Goal: Use online tool/utility: Utilize a website feature to perform a specific function

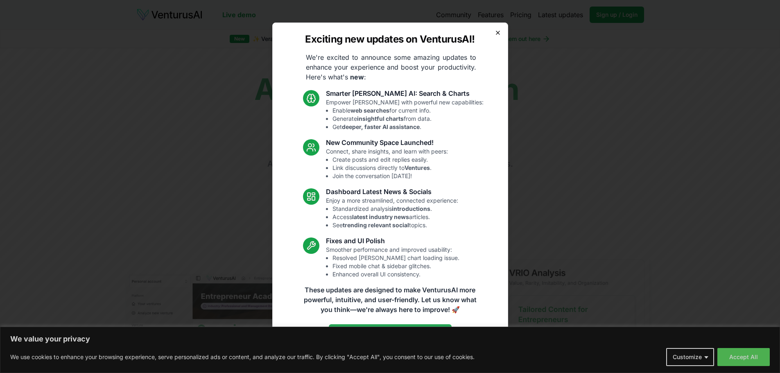
click at [498, 32] on icon "button" at bounding box center [497, 32] width 7 height 7
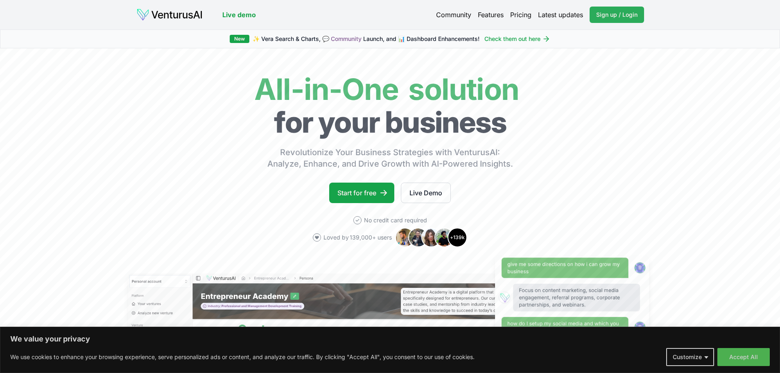
click at [629, 20] on link "Sign up / Login Login" at bounding box center [616, 15] width 54 height 16
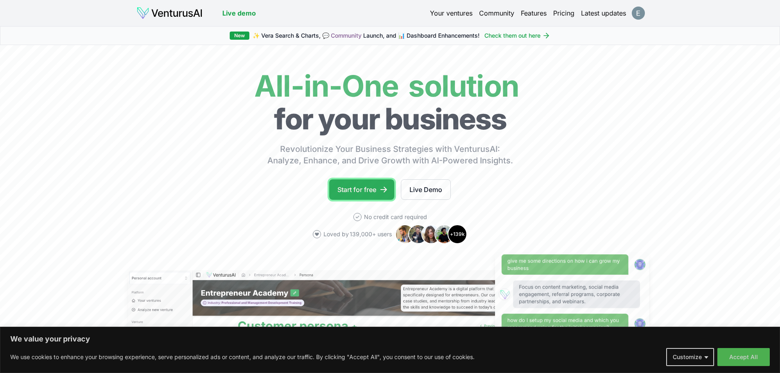
click at [372, 192] on link "Start for free" at bounding box center [361, 189] width 65 height 20
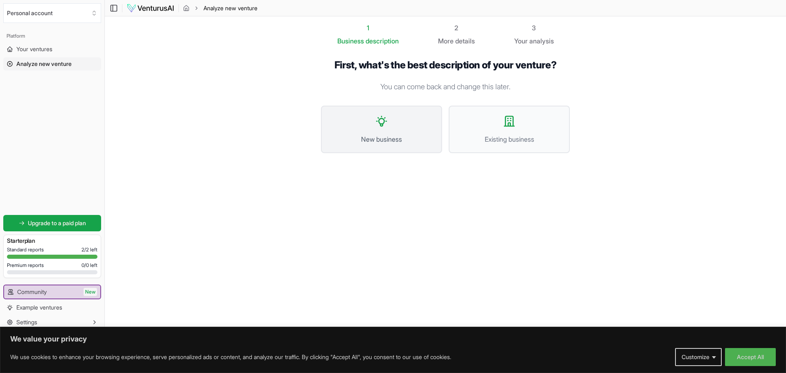
click at [383, 135] on span "New business" at bounding box center [381, 139] width 103 height 10
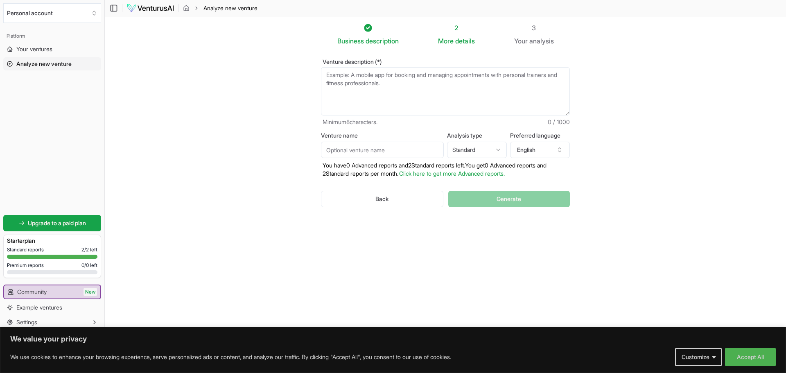
click at [395, 88] on textarea "Venture description (*)" at bounding box center [445, 91] width 249 height 48
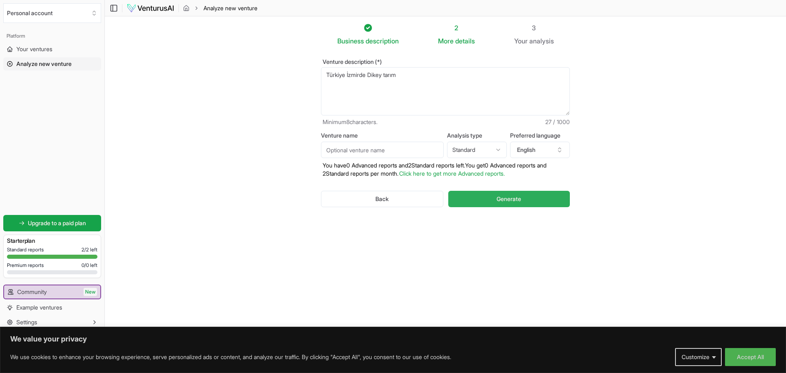
type textarea "Türkiye İzmirde Dikey tarım"
click at [500, 194] on button "Generate" at bounding box center [509, 199] width 122 height 16
